Goal: Task Accomplishment & Management: Manage account settings

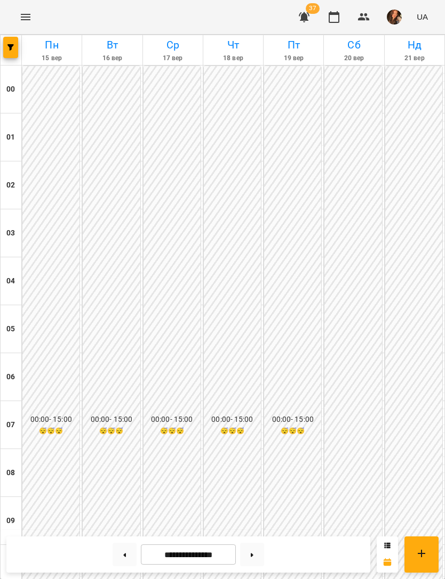
click at [16, 46] on span "button" at bounding box center [10, 47] width 15 height 6
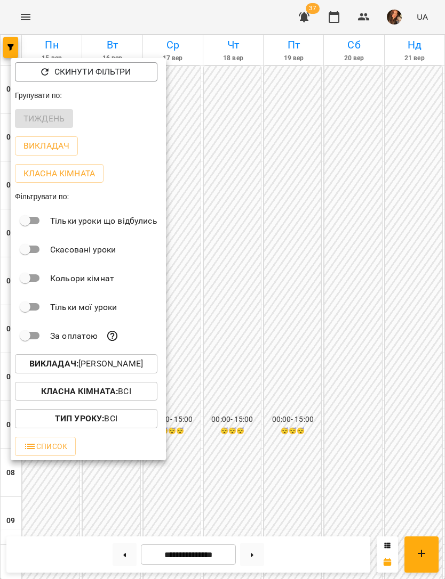
click at [157, 363] on button "Викладач : [PERSON_NAME]" at bounding box center [86, 363] width 142 height 19
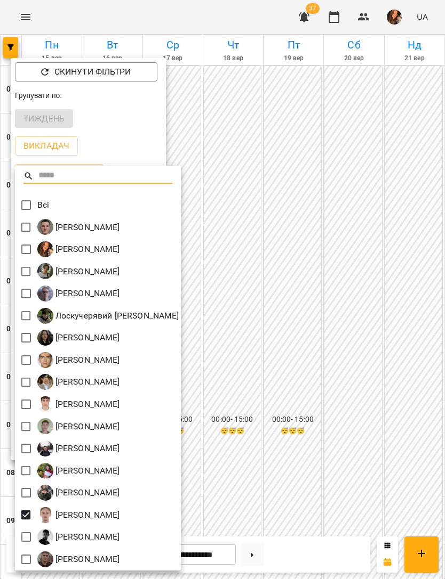
click at [301, 224] on div at bounding box center [222, 289] width 445 height 579
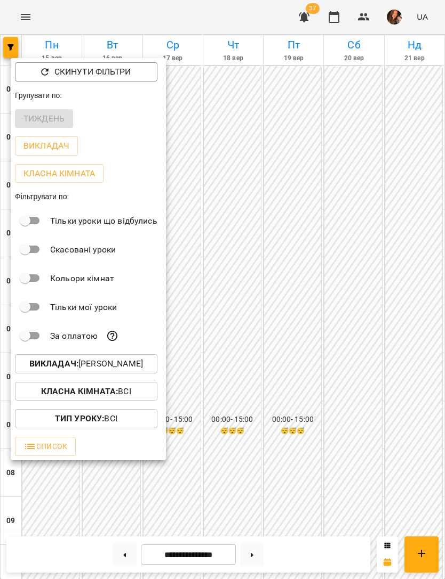
click at [293, 265] on div at bounding box center [222, 289] width 445 height 579
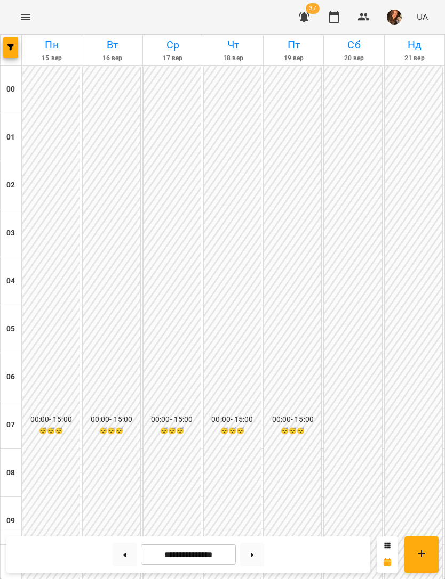
scroll to position [682, 0]
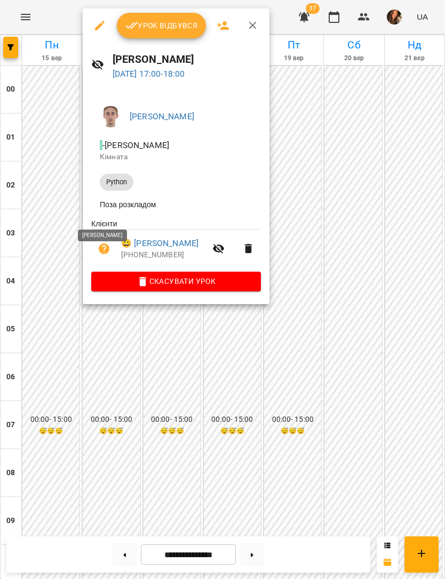
click at [354, 161] on div at bounding box center [222, 289] width 445 height 579
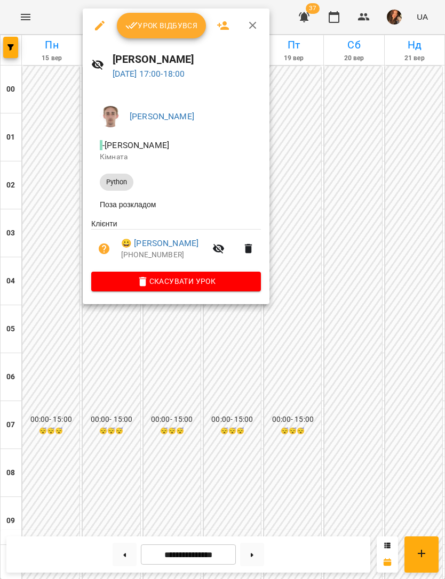
click at [182, 241] on link "😀 [PERSON_NAME]" at bounding box center [159, 243] width 77 height 13
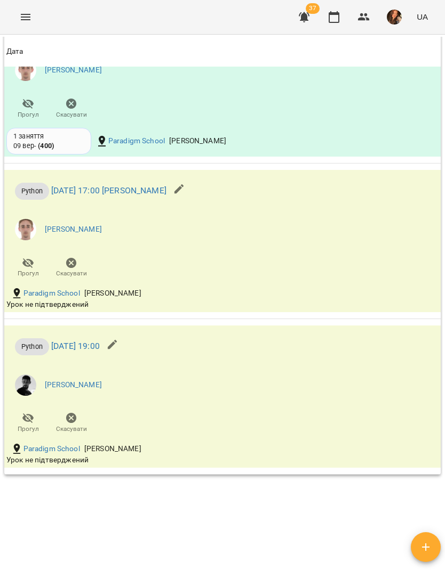
scroll to position [1114, 0]
click at [117, 346] on icon "button" at bounding box center [113, 346] width 10 height 10
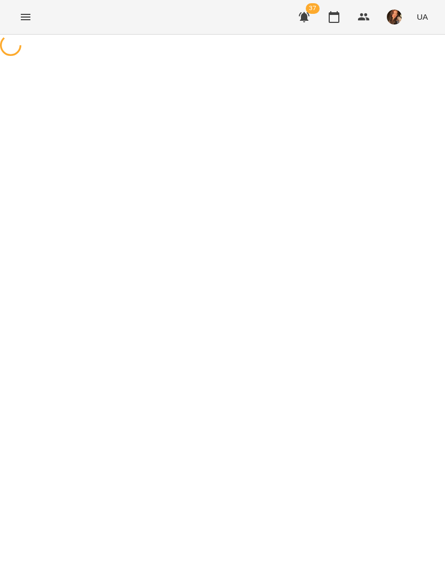
select select "******"
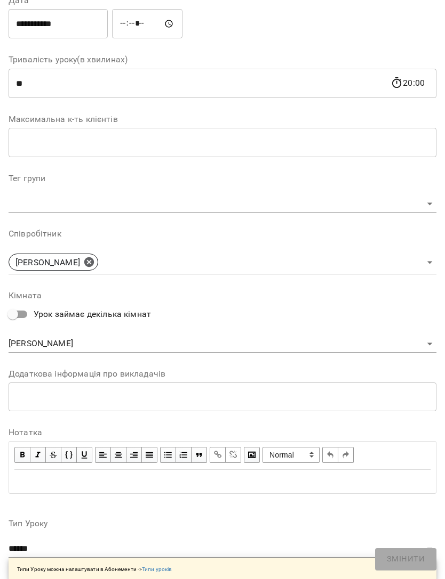
scroll to position [174, 0]
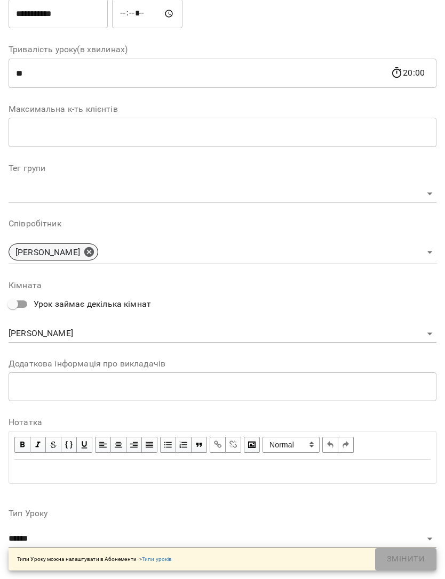
click at [94, 247] on icon at bounding box center [89, 252] width 10 height 10
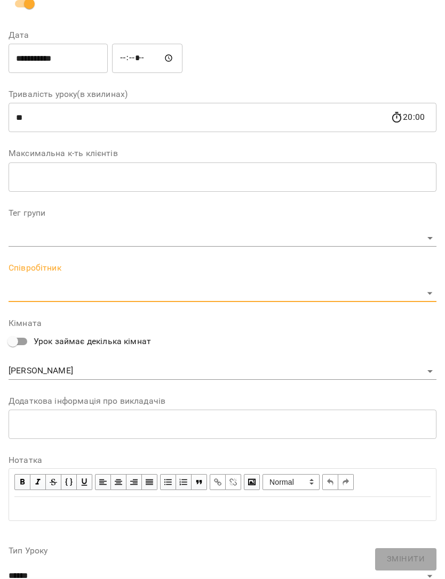
click at [415, 291] on body "**********" at bounding box center [222, 251] width 445 height 502
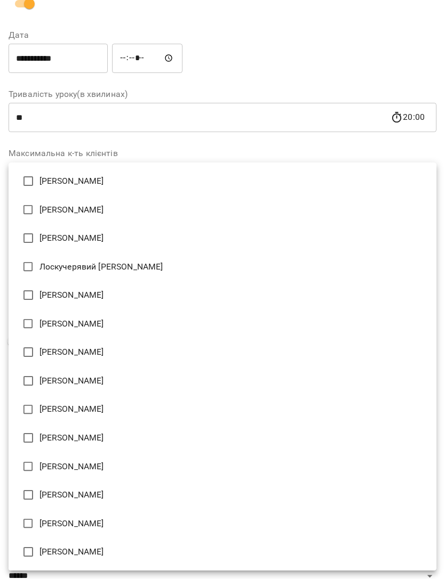
type input "**********"
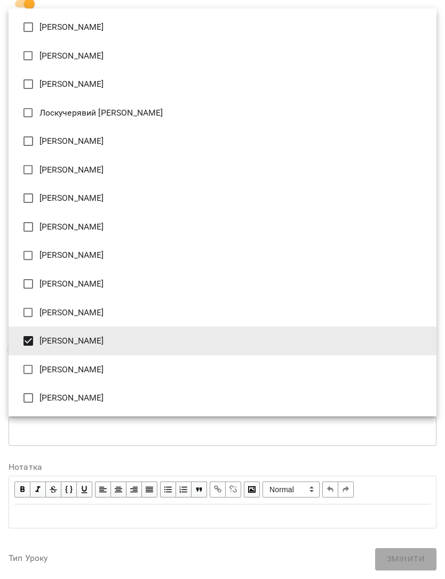
click at [377, 444] on div at bounding box center [222, 289] width 445 height 579
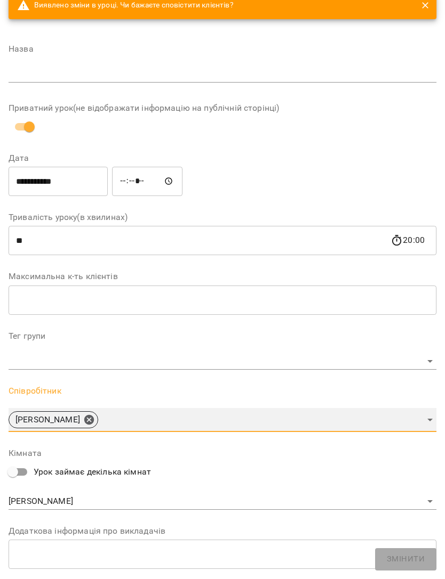
scroll to position [30, 0]
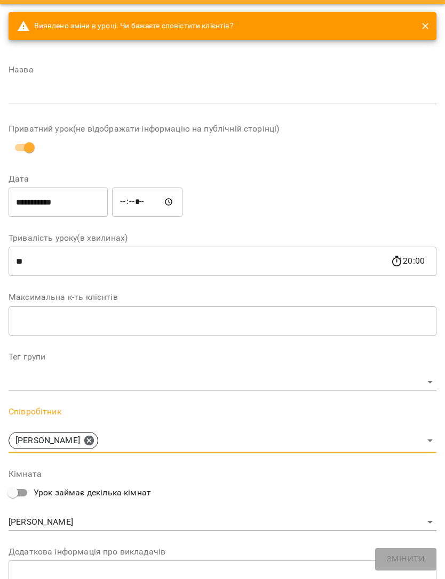
click at [332, 88] on input "text" at bounding box center [223, 94] width 428 height 17
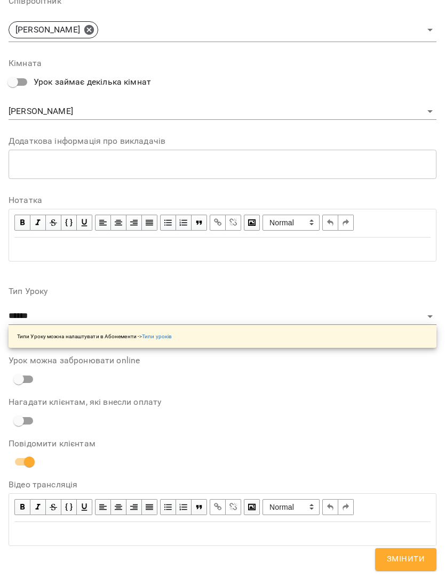
scroll to position [441, 0]
type input "*"
click at [373, 392] on div "**********" at bounding box center [222, 417] width 436 height 285
click at [414, 560] on span "Змінити" at bounding box center [405, 560] width 38 height 14
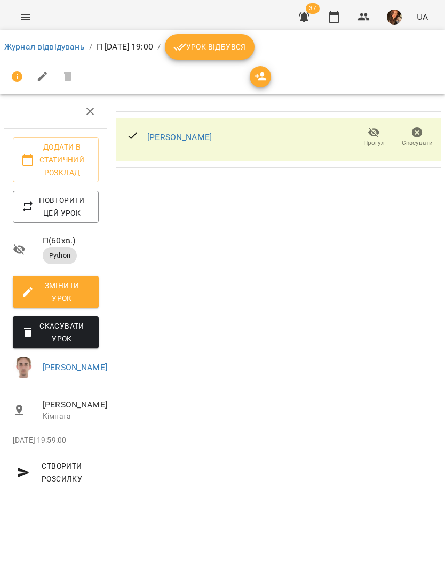
click at [37, 42] on link "Журнал відвідувань" at bounding box center [44, 47] width 80 height 10
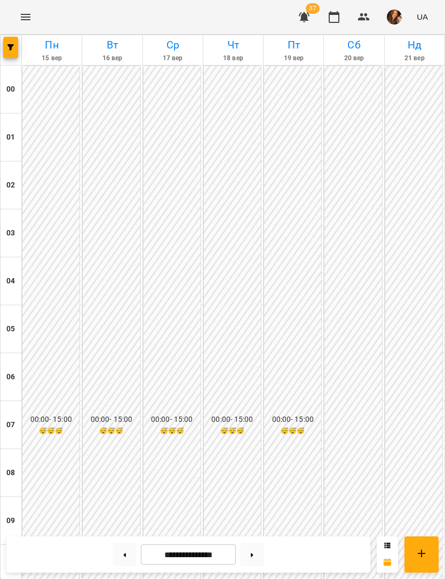
scroll to position [595, 0]
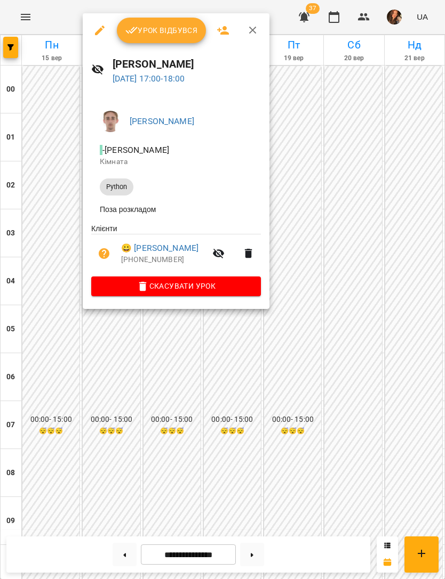
click at [233, 288] on span "Скасувати Урок" at bounding box center [176, 286] width 152 height 13
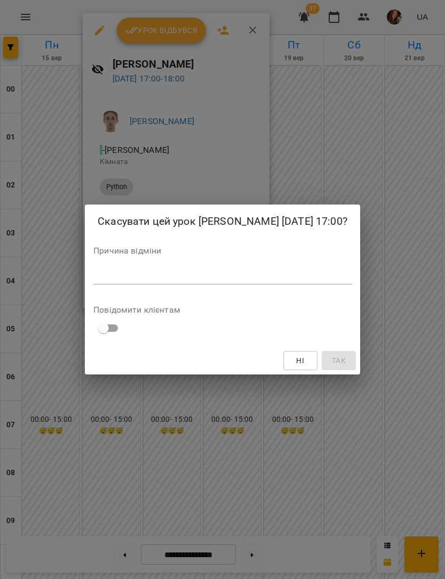
click at [286, 281] on textarea at bounding box center [222, 276] width 258 height 10
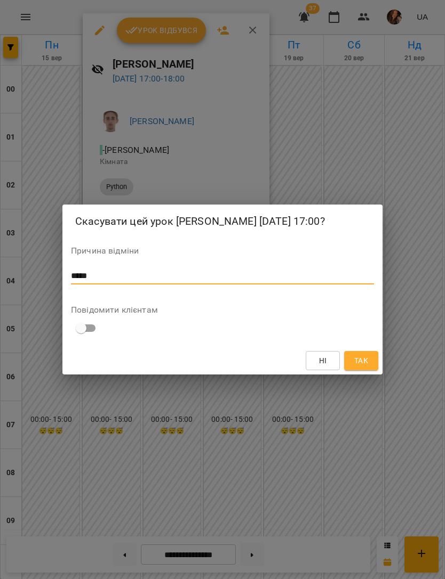
type textarea "*****"
click at [359, 361] on button "Так" at bounding box center [361, 360] width 34 height 19
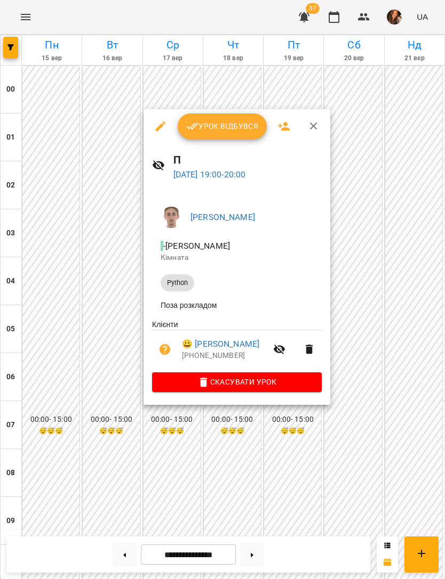
click at [385, 281] on div at bounding box center [222, 289] width 445 height 579
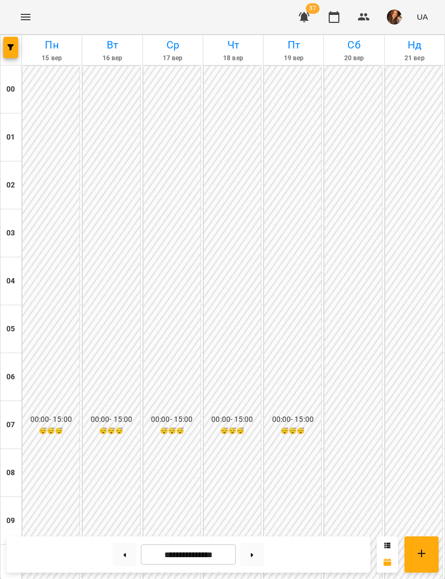
scroll to position [685, 0]
click at [31, 12] on icon "Menu" at bounding box center [25, 17] width 13 height 13
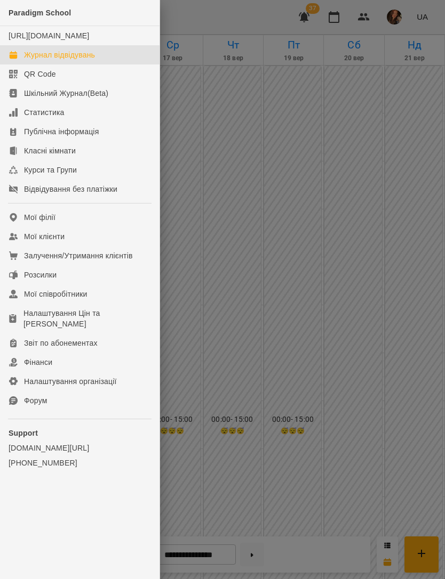
click at [123, 244] on link "Мої клієнти" at bounding box center [79, 236] width 159 height 19
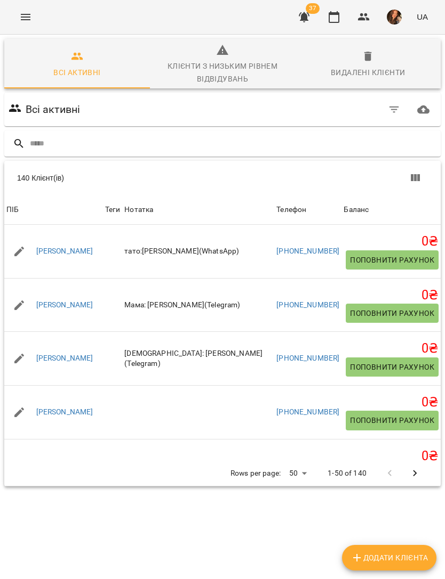
click at [245, 139] on input "text" at bounding box center [233, 144] width 406 height 18
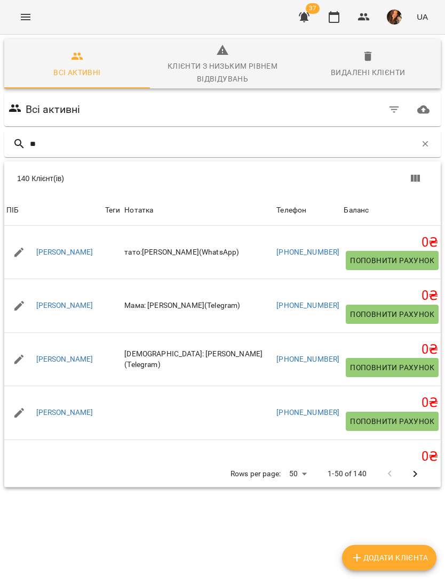
type input "***"
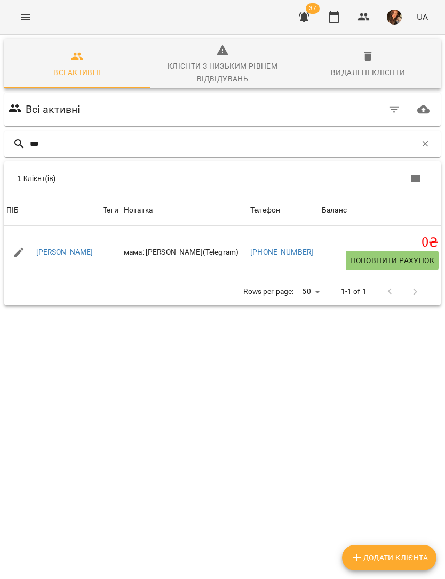
click at [93, 253] on link "[PERSON_NAME]" at bounding box center [64, 252] width 57 height 11
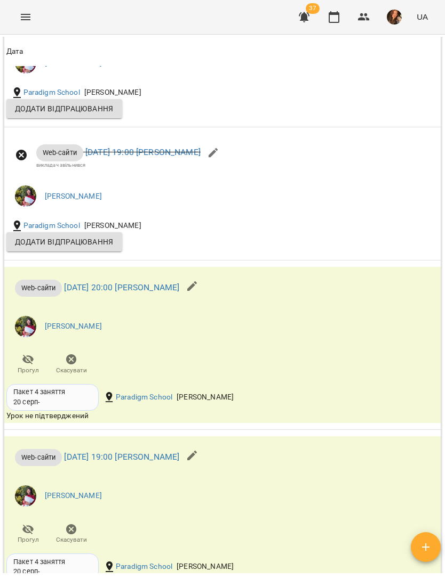
scroll to position [1133, 0]
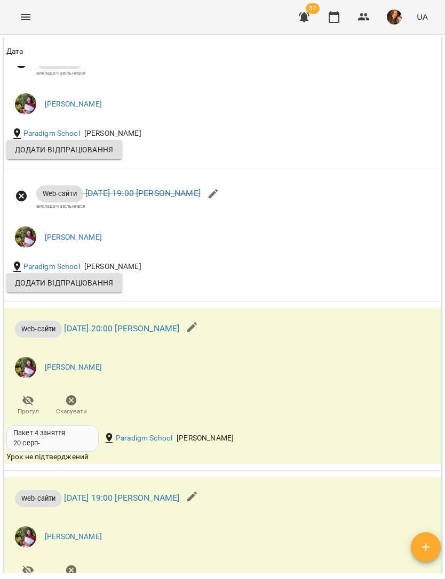
click at [19, 13] on button "Menu" at bounding box center [26, 17] width 26 height 26
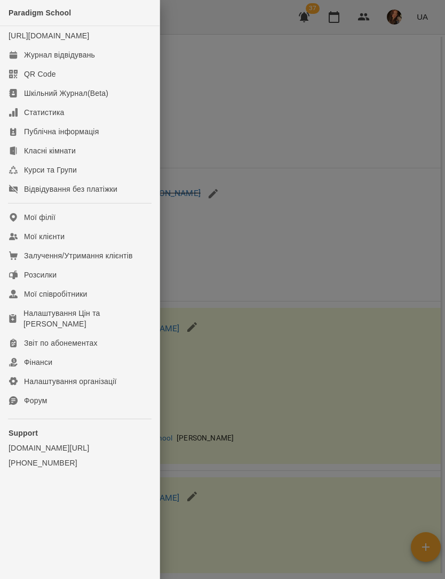
click at [90, 241] on link "Мої клієнти" at bounding box center [79, 236] width 159 height 19
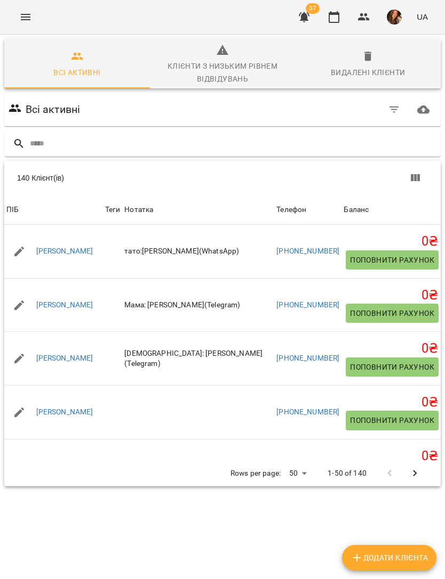
click at [285, 146] on input "text" at bounding box center [233, 144] width 406 height 18
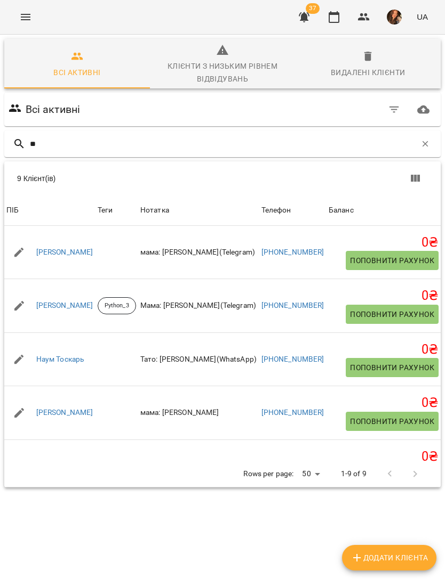
type input "*"
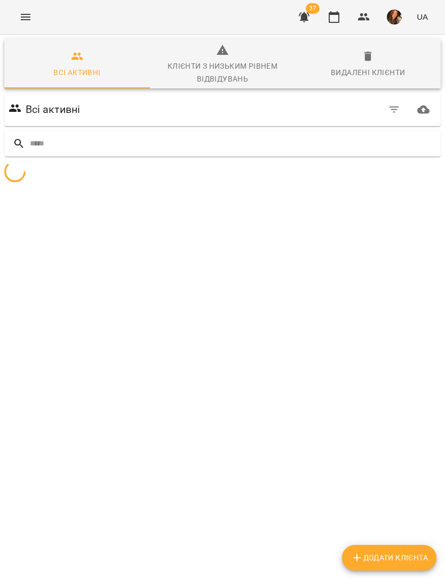
click at [398, 58] on span "Видалені клієнти" at bounding box center [367, 64] width 133 height 29
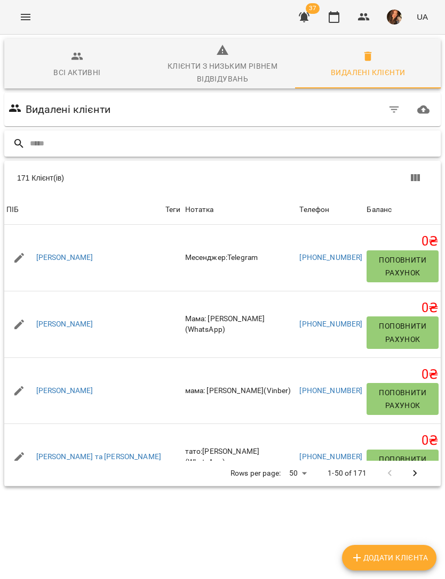
click at [298, 151] on input "text" at bounding box center [233, 144] width 406 height 18
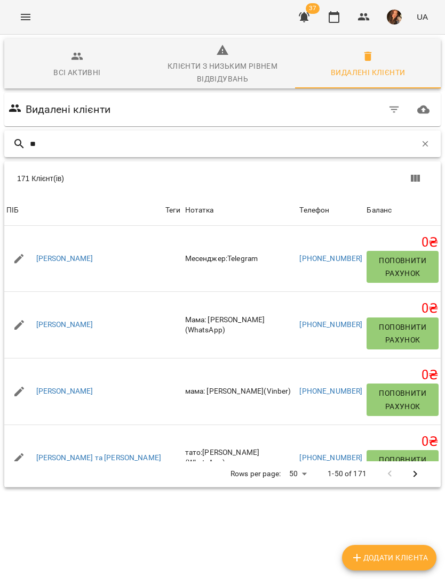
type input "***"
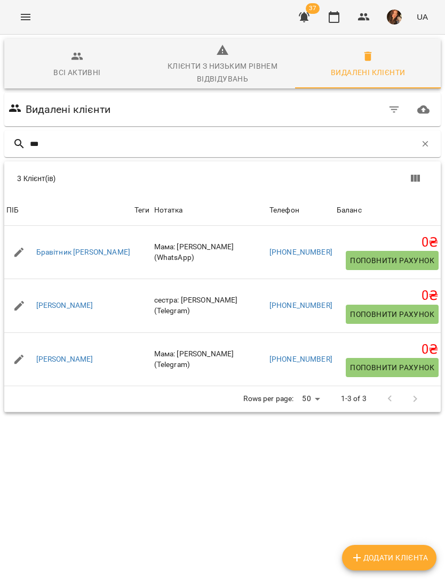
click at [71, 355] on link "[PERSON_NAME]" at bounding box center [64, 359] width 57 height 11
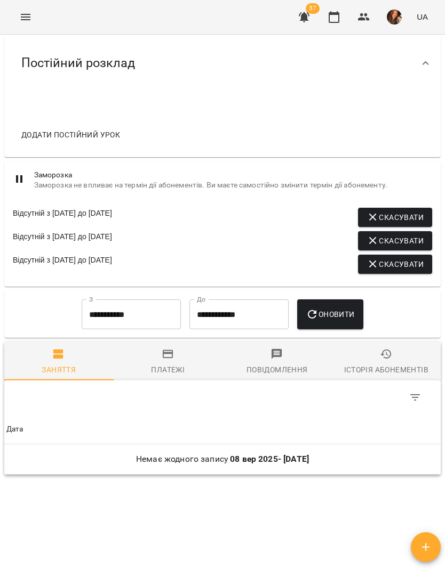
scroll to position [706, 0]
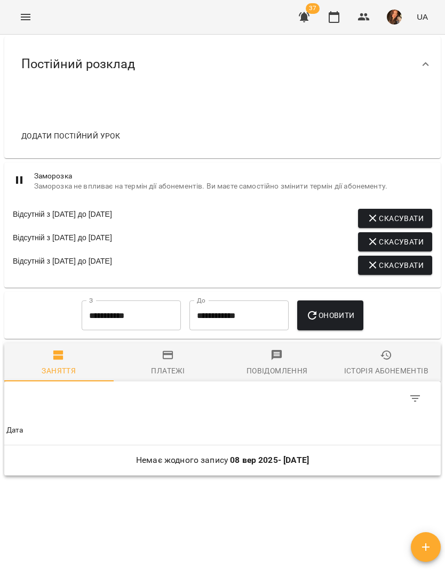
click at [144, 322] on input "**********" at bounding box center [131, 316] width 99 height 30
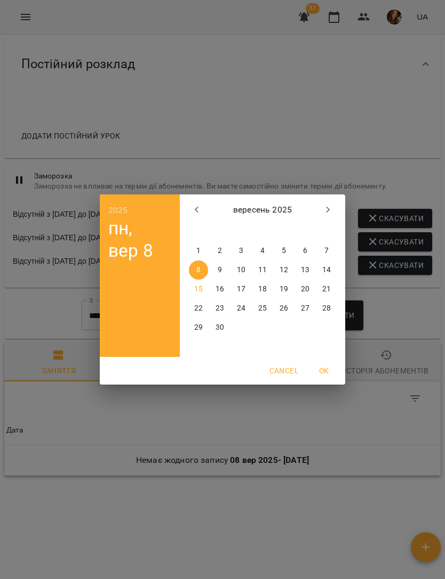
click at [197, 213] on icon "button" at bounding box center [196, 210] width 13 height 13
click at [199, 214] on icon "button" at bounding box center [196, 210] width 13 height 13
click at [192, 217] on button "button" at bounding box center [197, 210] width 26 height 26
click at [191, 217] on button "button" at bounding box center [197, 210] width 26 height 26
click at [194, 215] on icon "button" at bounding box center [196, 210] width 13 height 13
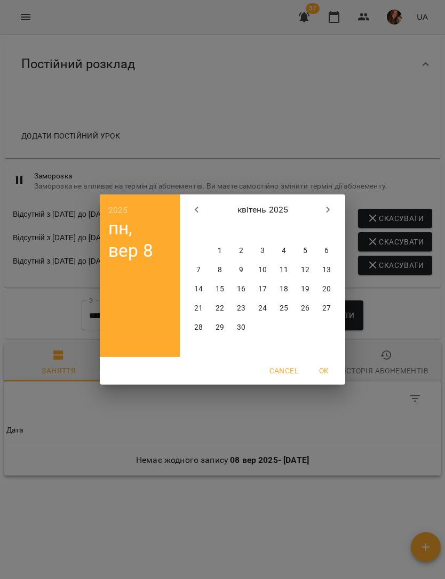
click at [193, 216] on button "button" at bounding box center [197, 210] width 26 height 26
click at [191, 217] on button "button" at bounding box center [197, 210] width 26 height 26
click at [191, 215] on icon "button" at bounding box center [196, 210] width 13 height 13
click at [189, 214] on button "button" at bounding box center [197, 210] width 26 height 26
click at [189, 215] on button "button" at bounding box center [197, 210] width 26 height 26
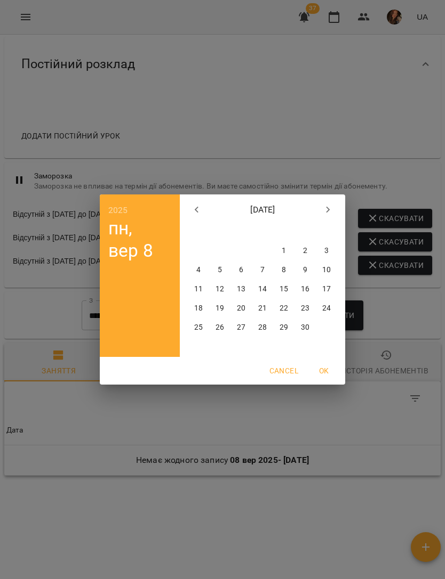
click at [187, 215] on button "button" at bounding box center [197, 210] width 26 height 26
click at [187, 214] on button "button" at bounding box center [197, 210] width 26 height 26
click at [188, 213] on button "button" at bounding box center [197, 210] width 26 height 26
click at [188, 214] on button "button" at bounding box center [197, 210] width 26 height 26
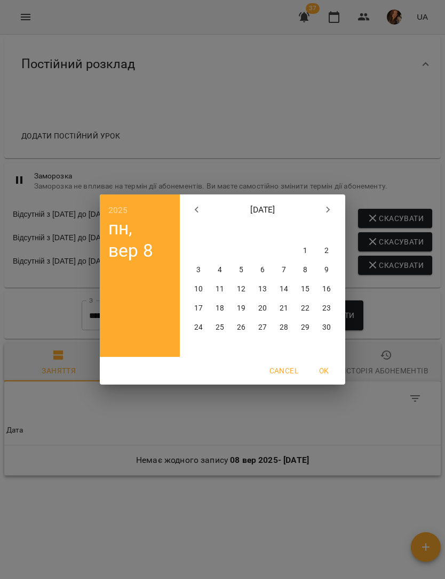
click at [188, 214] on button "button" at bounding box center [197, 210] width 26 height 26
click at [185, 215] on button "button" at bounding box center [197, 210] width 26 height 26
click at [187, 215] on button "button" at bounding box center [197, 210] width 26 height 26
click at [187, 213] on button "button" at bounding box center [197, 210] width 26 height 26
click at [200, 213] on icon "button" at bounding box center [196, 210] width 13 height 13
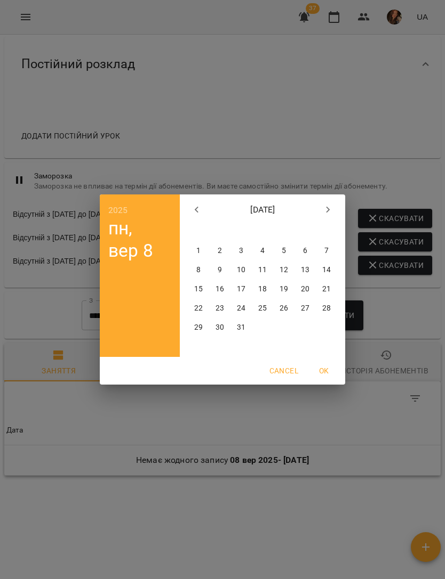
click at [200, 212] on icon "button" at bounding box center [196, 210] width 13 height 13
click at [195, 214] on icon "button" at bounding box center [196, 210] width 13 height 13
click at [195, 211] on icon "button" at bounding box center [196, 210] width 13 height 13
click at [323, 252] on span "1" at bounding box center [326, 251] width 19 height 11
type input "**********"
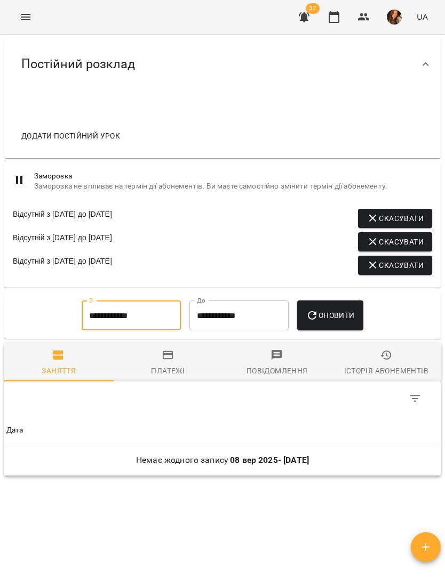
click at [342, 318] on span "Оновити" at bounding box center [329, 315] width 49 height 13
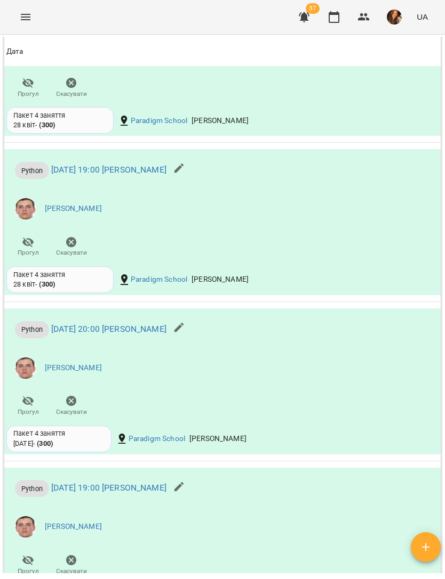
scroll to position [14446, 0]
